Goal: Task Accomplishment & Management: Complete application form

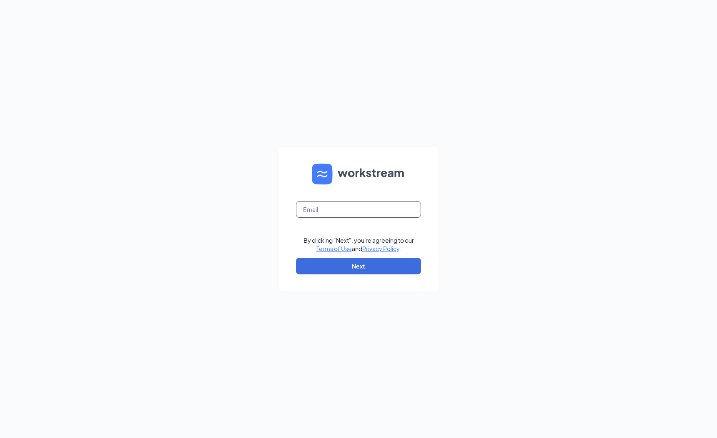
click at [327, 211] on input "text" at bounding box center [358, 209] width 125 height 17
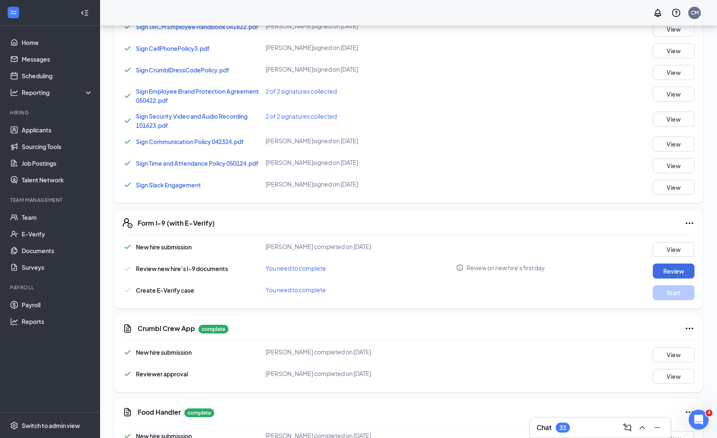
scroll to position [290, 0]
click at [675, 263] on button "Review" at bounding box center [673, 270] width 42 height 15
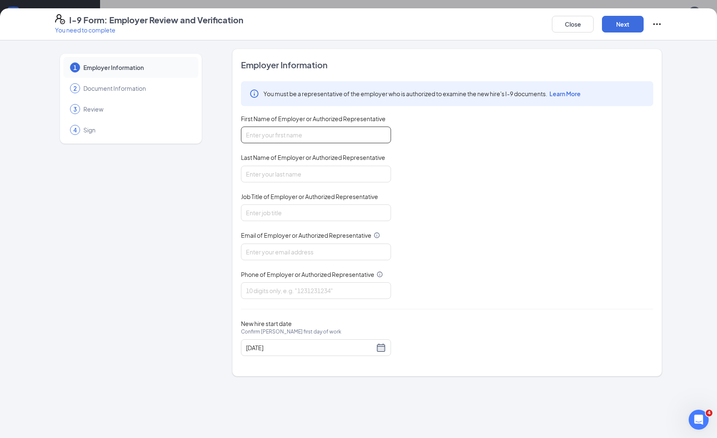
click at [282, 137] on input "First Name of Employer or Authorized Representative" at bounding box center [316, 135] width 150 height 17
type input "Chase"
type input "N"
type input "[PERSON_NAME]"
type input "Owner"
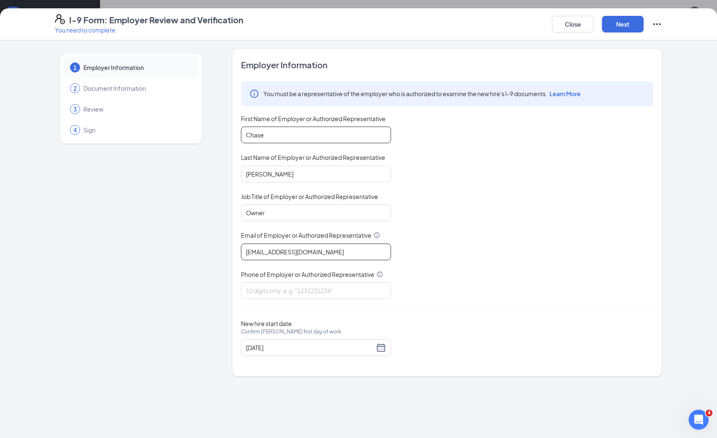
type input "[EMAIL_ADDRESS][DOMAIN_NAME]"
type input "8018508919"
click at [373, 346] on input "[DATE]" at bounding box center [310, 347] width 128 height 9
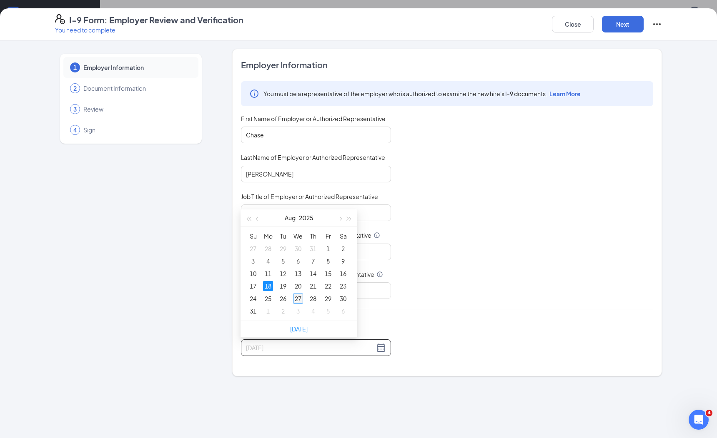
type input "[DATE]"
click at [297, 300] on div "27" at bounding box center [298, 299] width 10 height 10
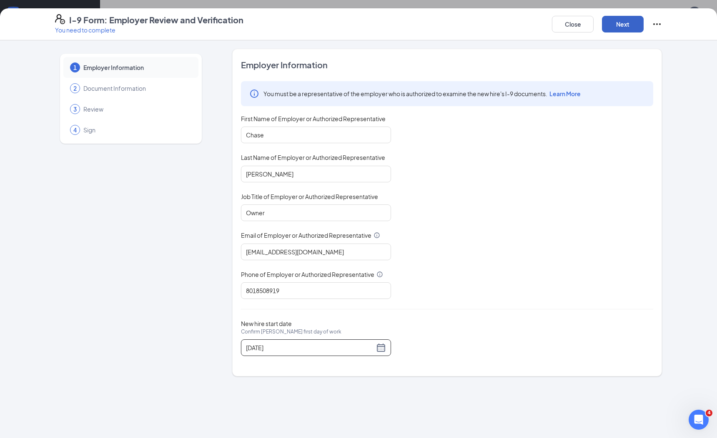
click at [616, 28] on button "Next" at bounding box center [623, 24] width 42 height 17
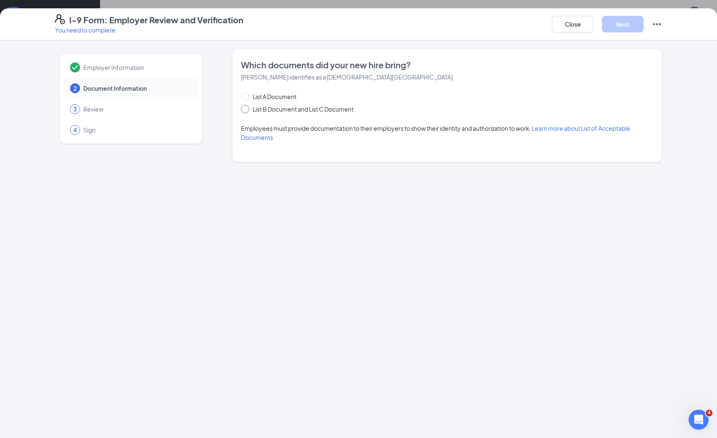
click at [243, 107] on input "List B Document and List C Document" at bounding box center [244, 108] width 6 height 6
radio input "true"
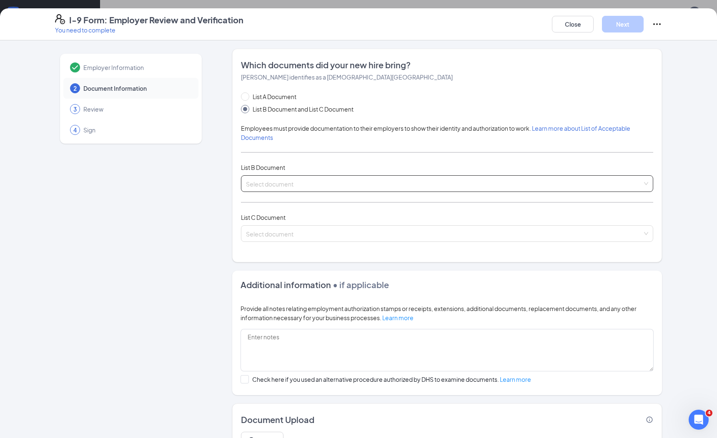
click at [301, 185] on input "search" at bounding box center [444, 182] width 396 height 12
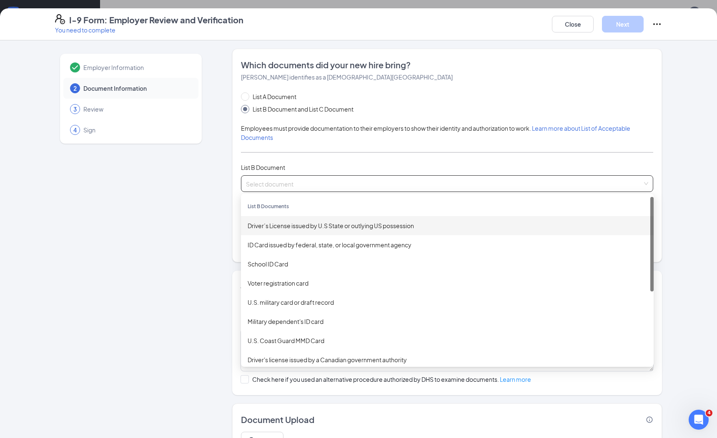
click at [282, 223] on div "Driver’s License issued by U.S State or outlying US possession" at bounding box center [446, 225] width 399 height 9
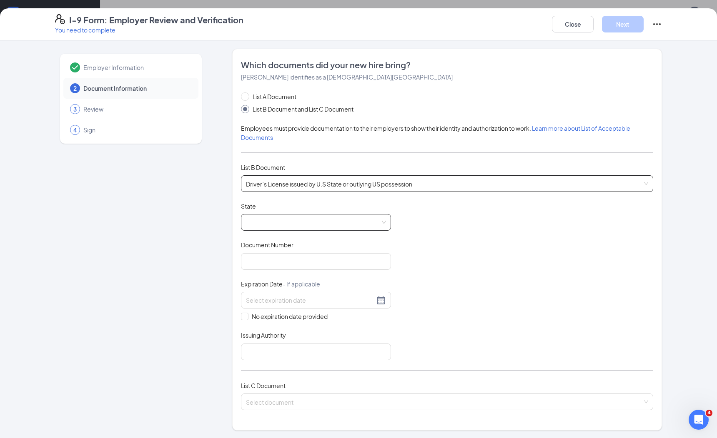
click at [274, 218] on span at bounding box center [316, 223] width 140 height 16
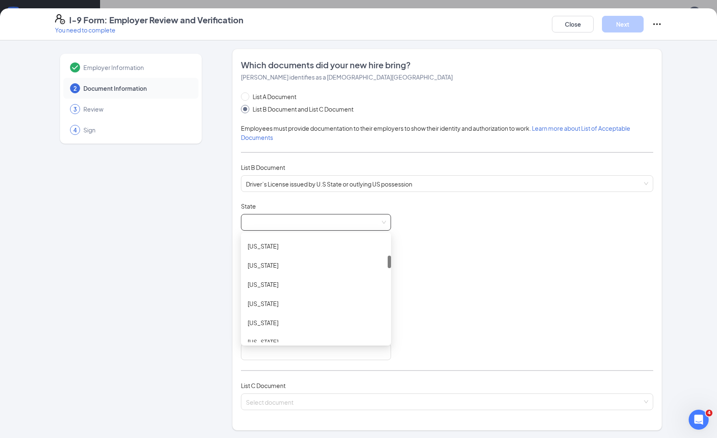
scroll to position [169, 0]
click at [262, 266] on div "[US_STATE]" at bounding box center [315, 267] width 137 height 9
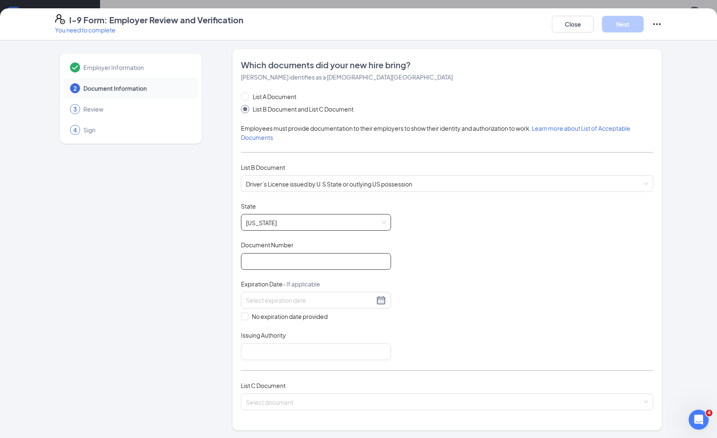
click at [268, 257] on input "Document Number" at bounding box center [316, 261] width 150 height 17
type input "b630944980240"
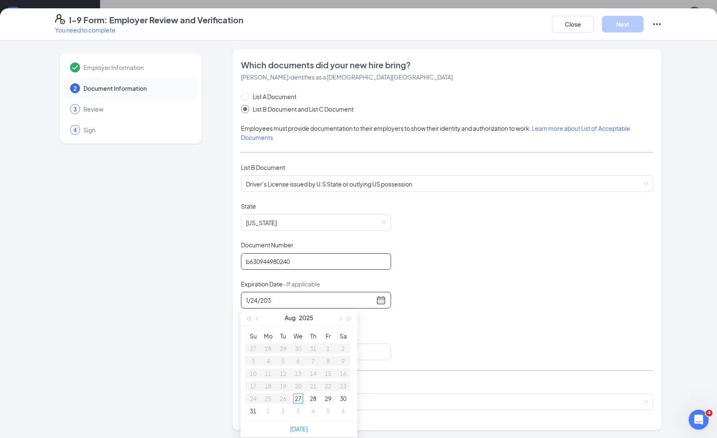
type input "[DATE]"
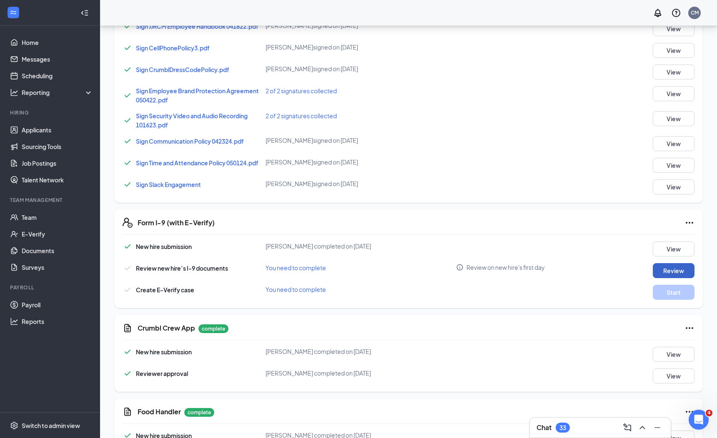
click at [663, 263] on button "Review" at bounding box center [673, 270] width 42 height 15
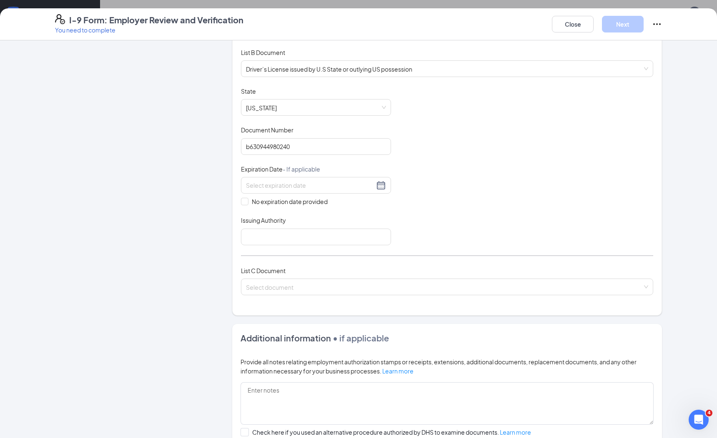
scroll to position [127, 0]
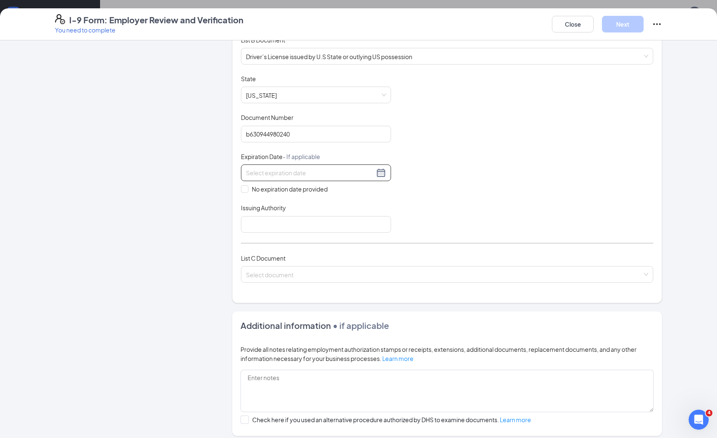
click at [282, 174] on input at bounding box center [310, 172] width 128 height 9
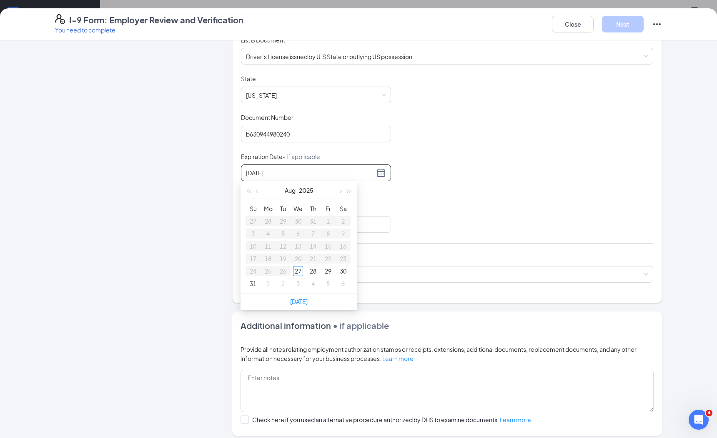
type input "[DATE]"
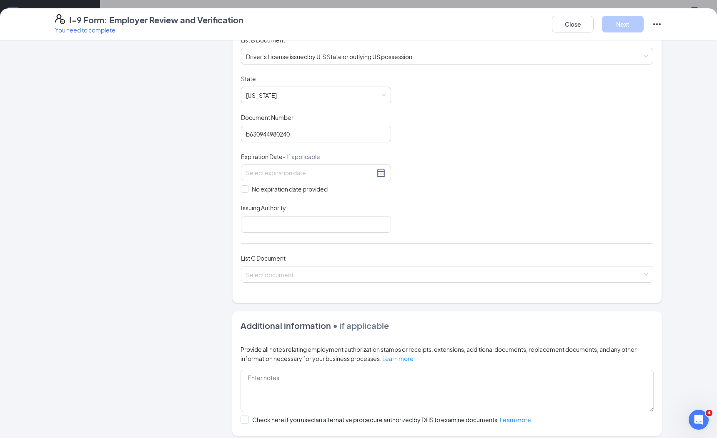
click at [413, 201] on div "Document Title Driver’s License issued by U.S State or outlying US possession S…" at bounding box center [447, 154] width 412 height 158
click at [283, 170] on input at bounding box center [310, 172] width 128 height 9
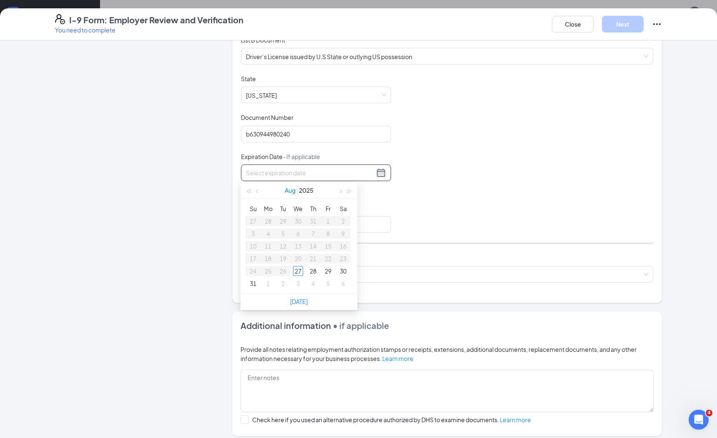
type input "1"
click at [267, 272] on div "24" at bounding box center [268, 271] width 10 height 10
type input "[DATE]"
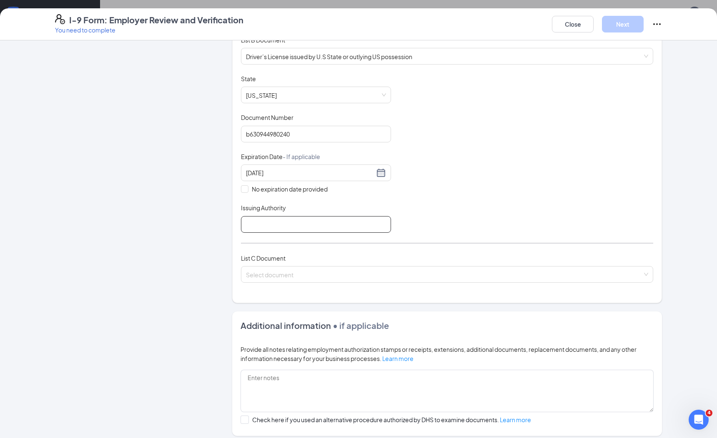
click at [266, 222] on input "Issuing Authority" at bounding box center [316, 224] width 150 height 17
click at [285, 277] on span at bounding box center [444, 275] width 396 height 16
type input "State of [US_STATE]"
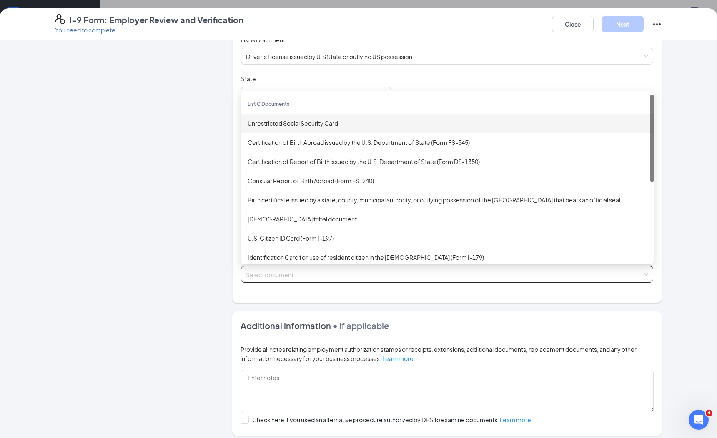
click at [293, 124] on div "Unrestricted Social Security Card" at bounding box center [446, 123] width 399 height 9
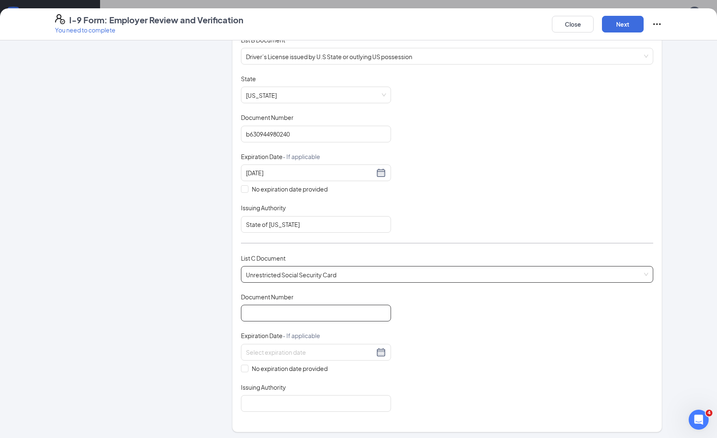
click at [326, 315] on input "Document Number" at bounding box center [316, 313] width 150 height 17
type input "594730793"
click at [245, 366] on input "No expiration date provided" at bounding box center [244, 368] width 6 height 6
checkbox input "true"
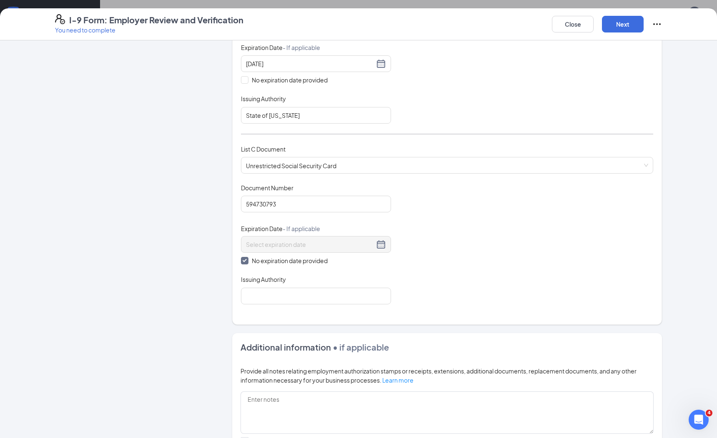
scroll to position [249, 0]
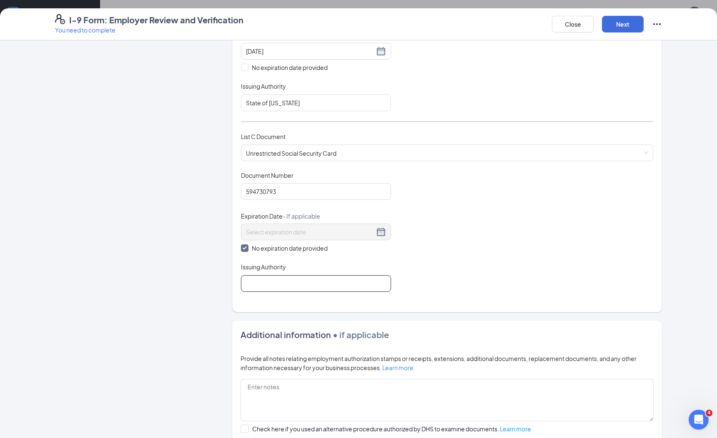
click at [289, 283] on input "Issuing Authority" at bounding box center [316, 283] width 150 height 17
click at [302, 280] on input "Issuing Authority" at bounding box center [316, 283] width 150 height 17
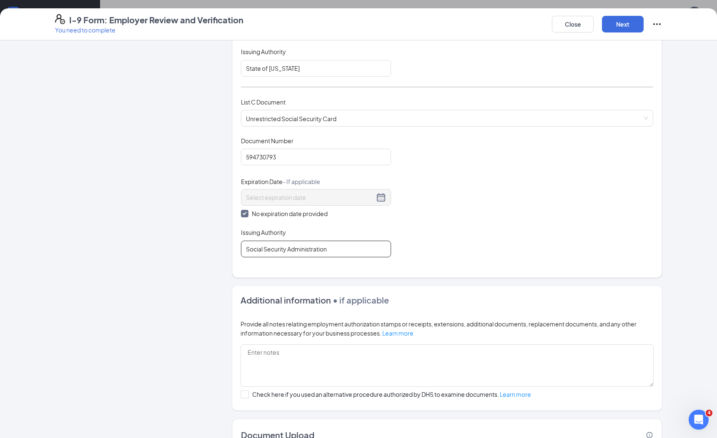
scroll to position [340, 0]
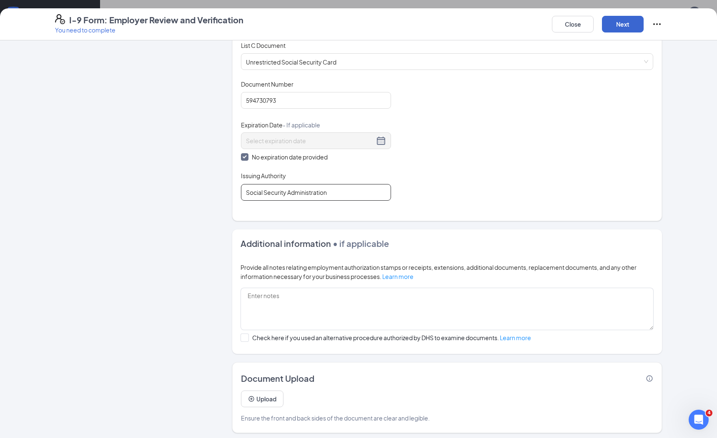
type input "Social Security Administration"
click at [622, 27] on button "Next" at bounding box center [623, 24] width 42 height 17
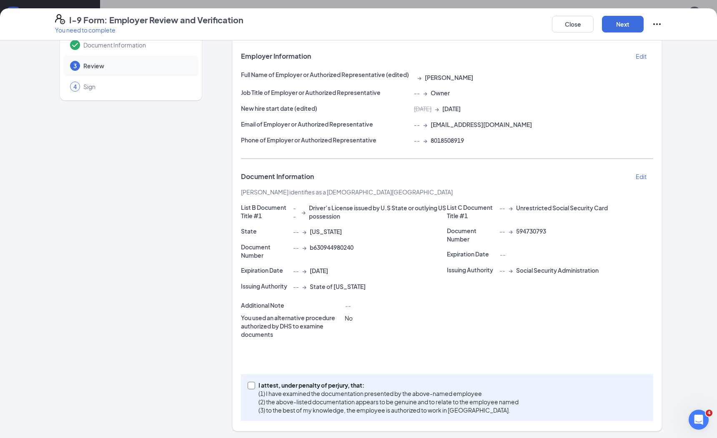
click at [249, 384] on input "I attest, under penalty of [PERSON_NAME], that: (1) I have examined the documen…" at bounding box center [250, 385] width 6 height 6
checkbox input "true"
click at [625, 26] on button "Next" at bounding box center [623, 24] width 42 height 17
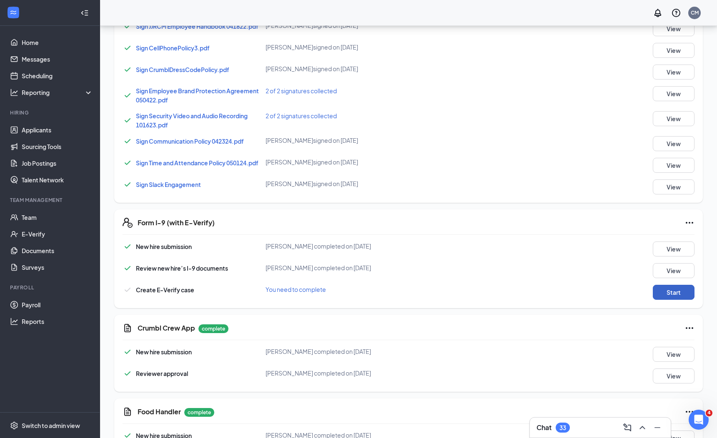
click at [674, 287] on button "Start" at bounding box center [673, 292] width 42 height 15
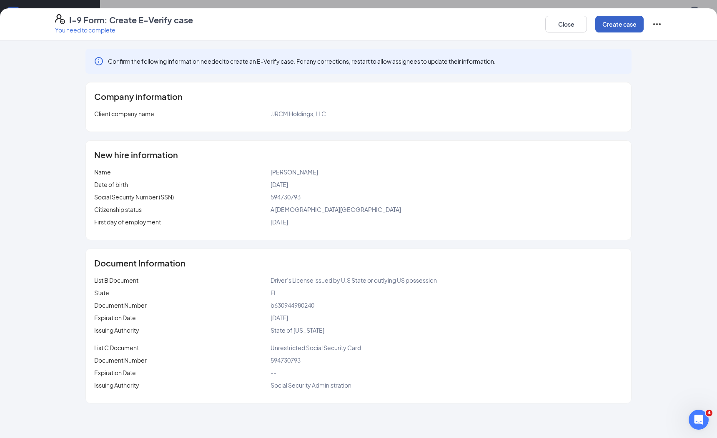
click at [622, 24] on button "Create case" at bounding box center [619, 24] width 48 height 17
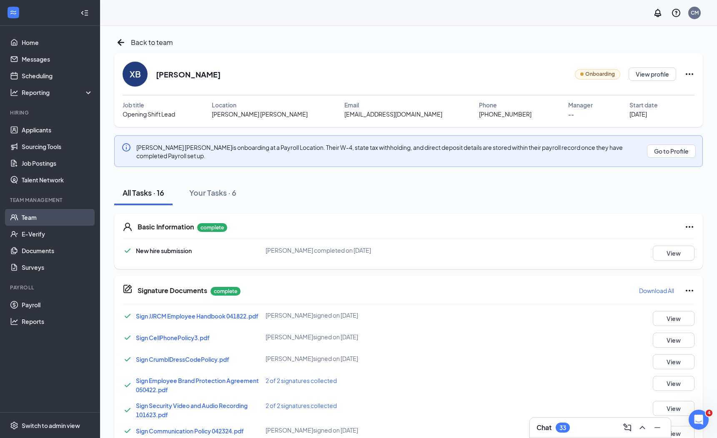
click at [36, 222] on link "Team" at bounding box center [57, 217] width 71 height 17
